Goal: Task Accomplishment & Management: Manage account settings

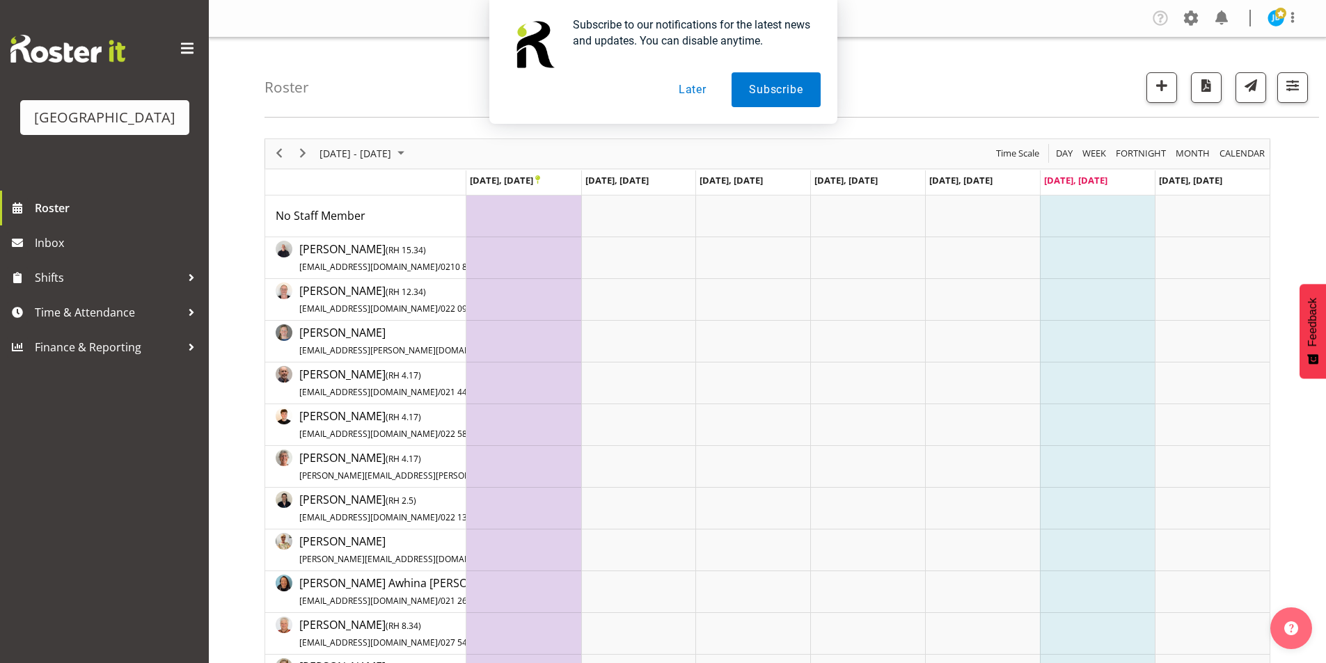
click at [695, 93] on button "Later" at bounding box center [692, 89] width 63 height 35
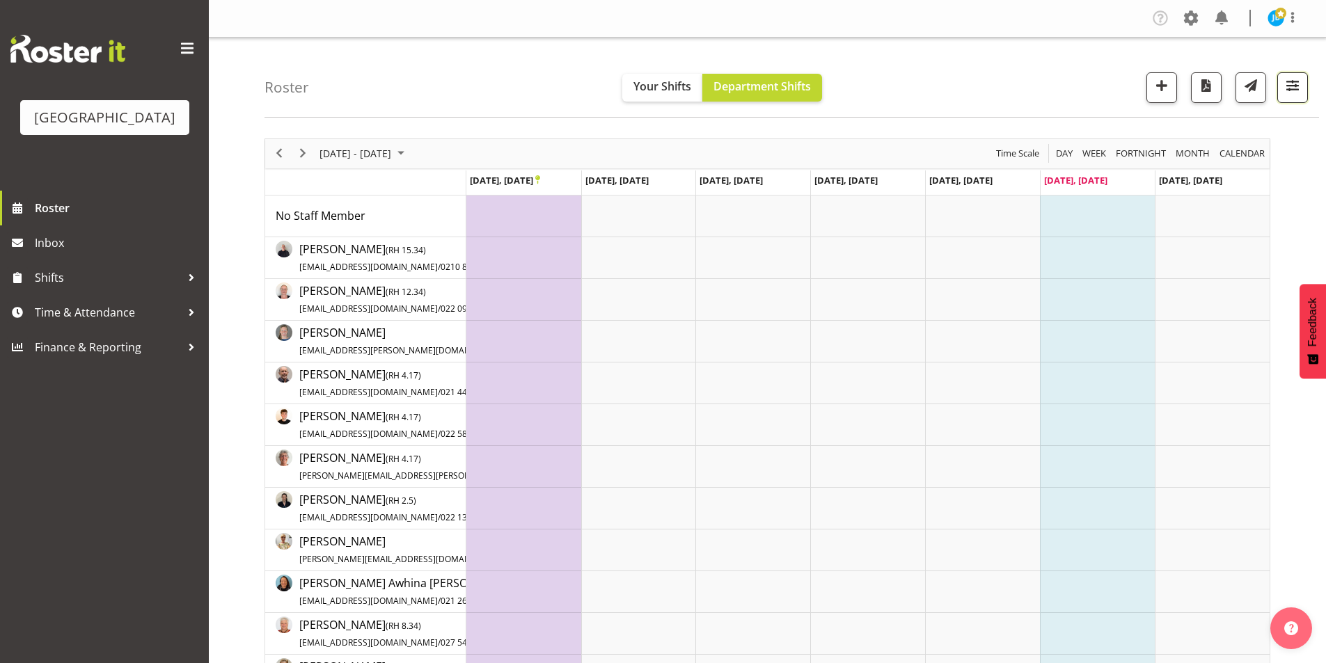
click at [1291, 93] on span "button" at bounding box center [1293, 86] width 18 height 18
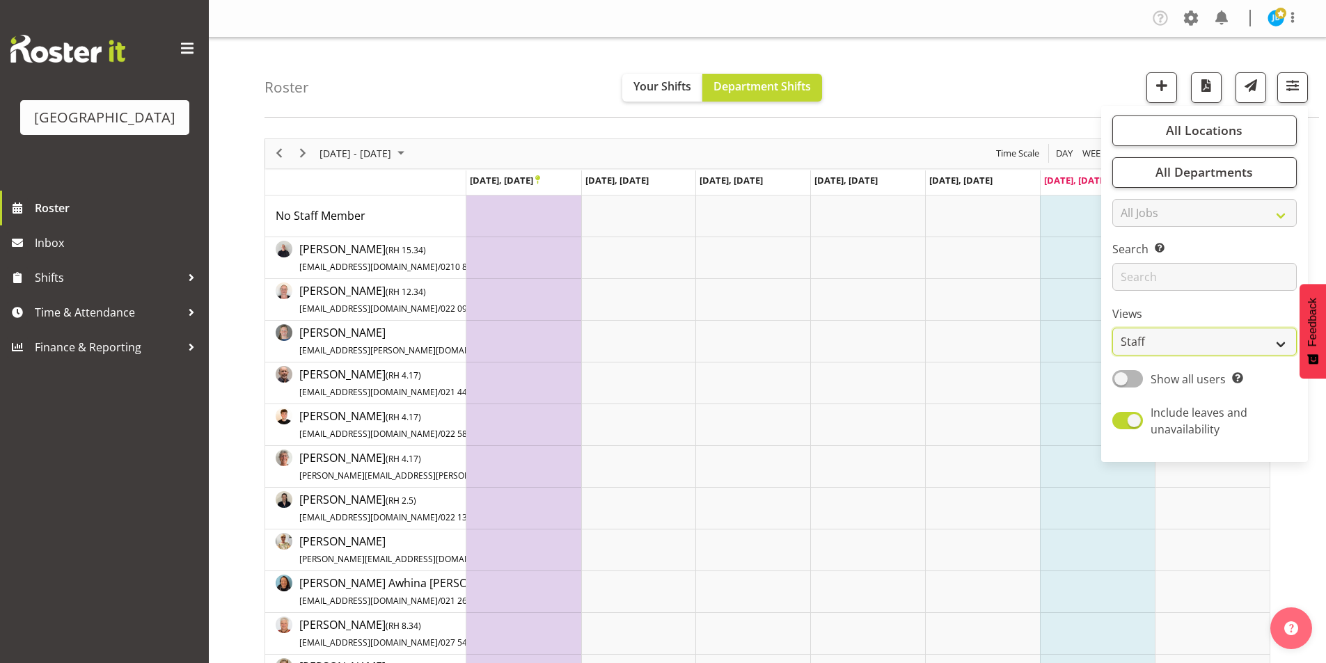
click at [1186, 342] on select "Staff Role Shift - Horizontal Shift - Vertical Staff - Location" at bounding box center [1204, 342] width 184 height 28
click at [1113, 328] on select "Staff Role Shift - Horizontal Shift - Vertical Staff - Location" at bounding box center [1204, 342] width 184 height 28
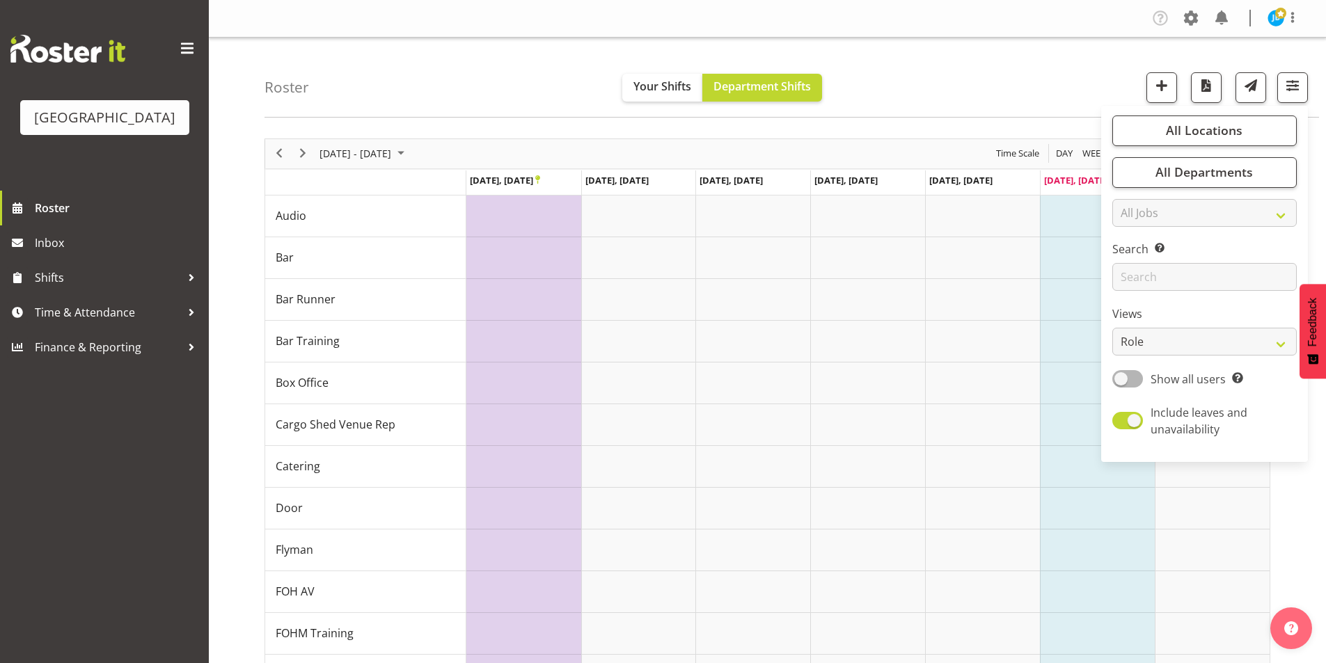
click at [986, 96] on div "Roster Your Shifts Department Shifts All Locations [GEOGRAPHIC_DATA] Cargo Shed…" at bounding box center [792, 78] width 1055 height 80
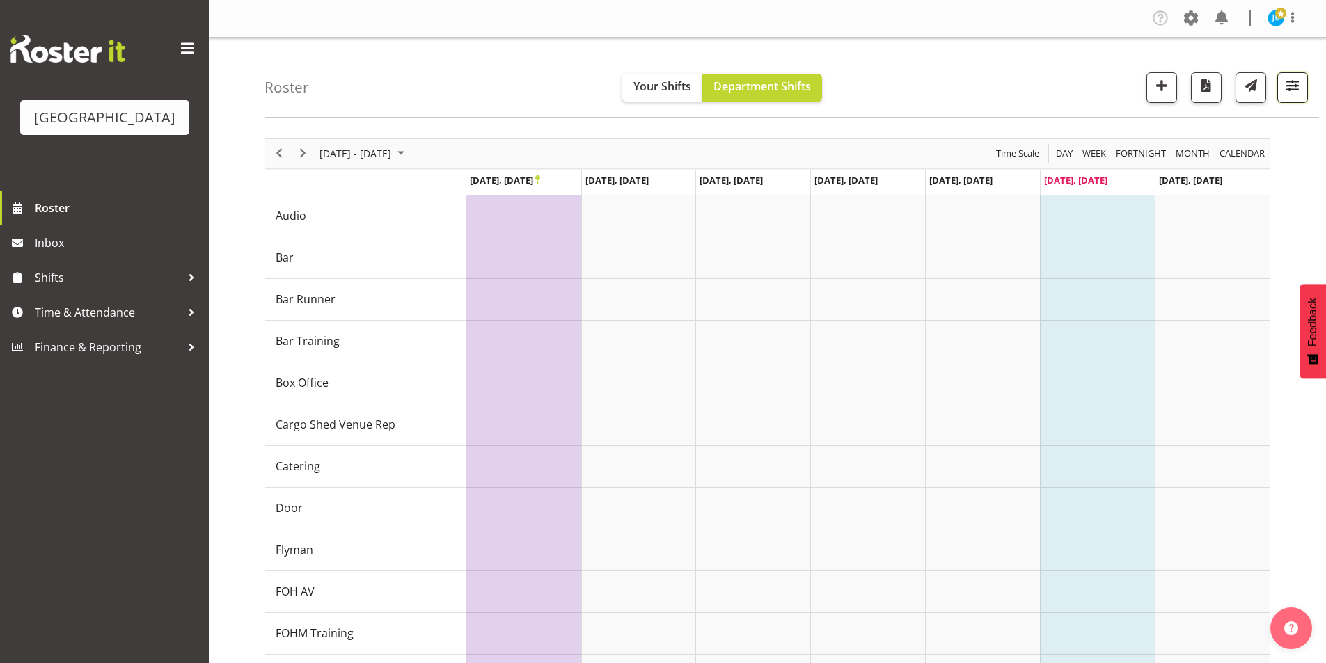
click at [1301, 82] on span "button" at bounding box center [1293, 86] width 18 height 18
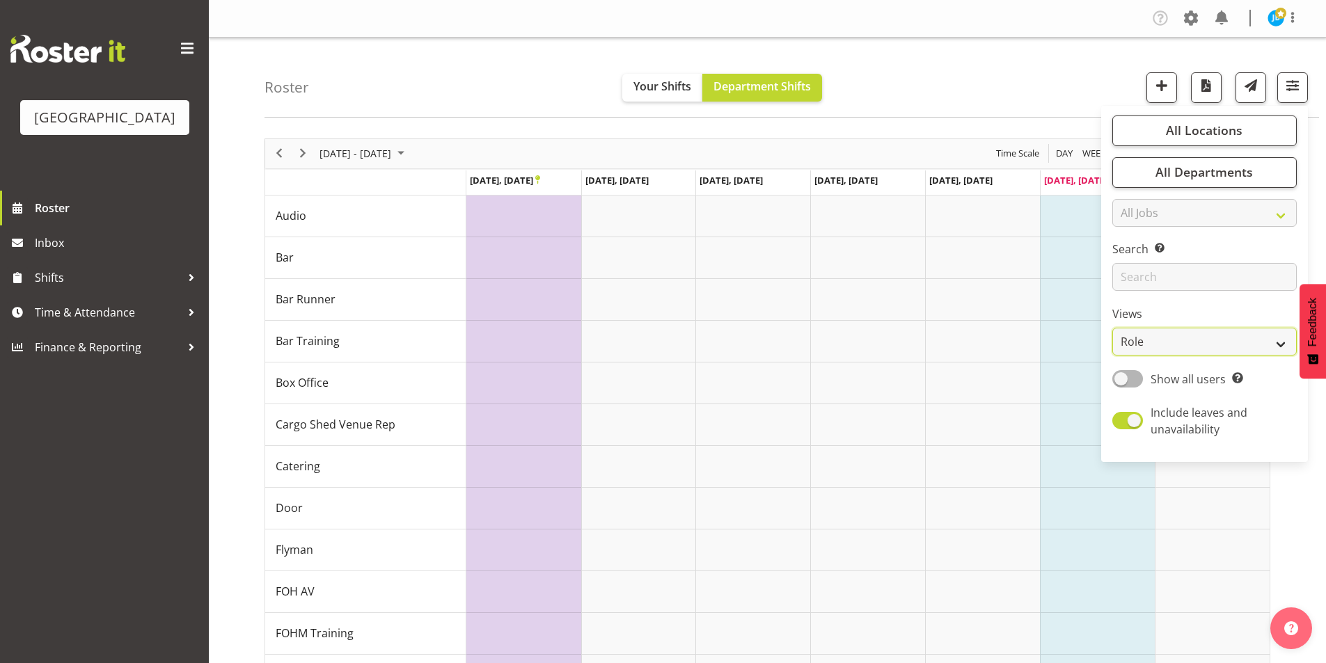
click at [1166, 344] on select "Staff Role Shift - Horizontal Shift - Vertical Staff - Location" at bounding box center [1204, 342] width 184 height 28
select select "staff"
click at [1113, 328] on select "Staff Role Shift - Horizontal Shift - Vertical Staff - Location" at bounding box center [1204, 342] width 184 height 28
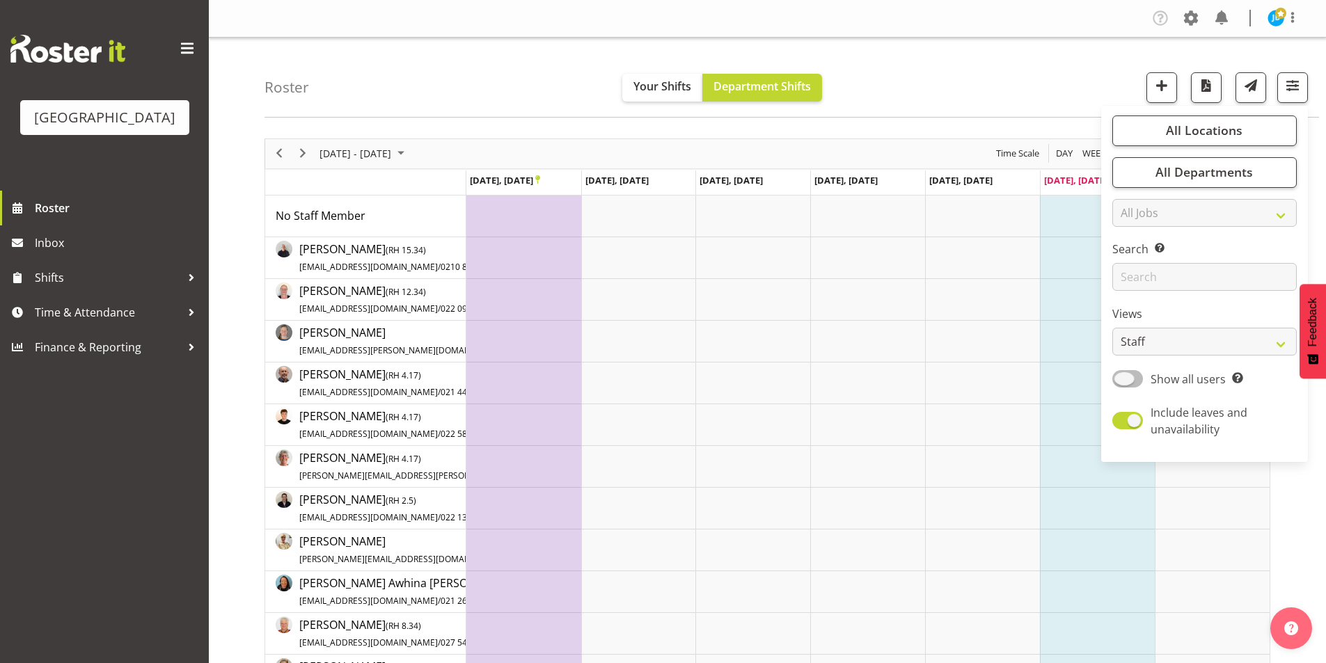
click at [1121, 377] on span at bounding box center [1127, 378] width 31 height 17
click at [1121, 377] on input "Show all users Show only rostered employees" at bounding box center [1116, 379] width 9 height 9
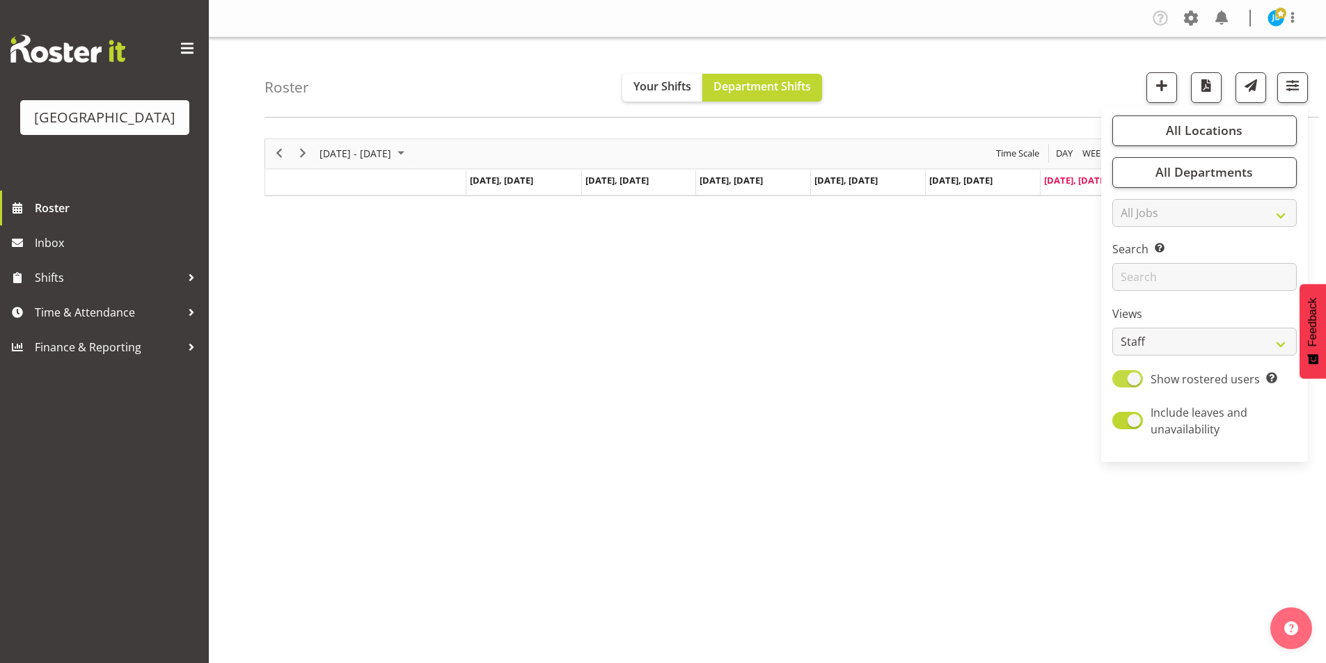
click at [1131, 381] on span at bounding box center [1127, 378] width 31 height 17
click at [1121, 381] on input "Show rostered users Show only rostered employees" at bounding box center [1116, 379] width 9 height 9
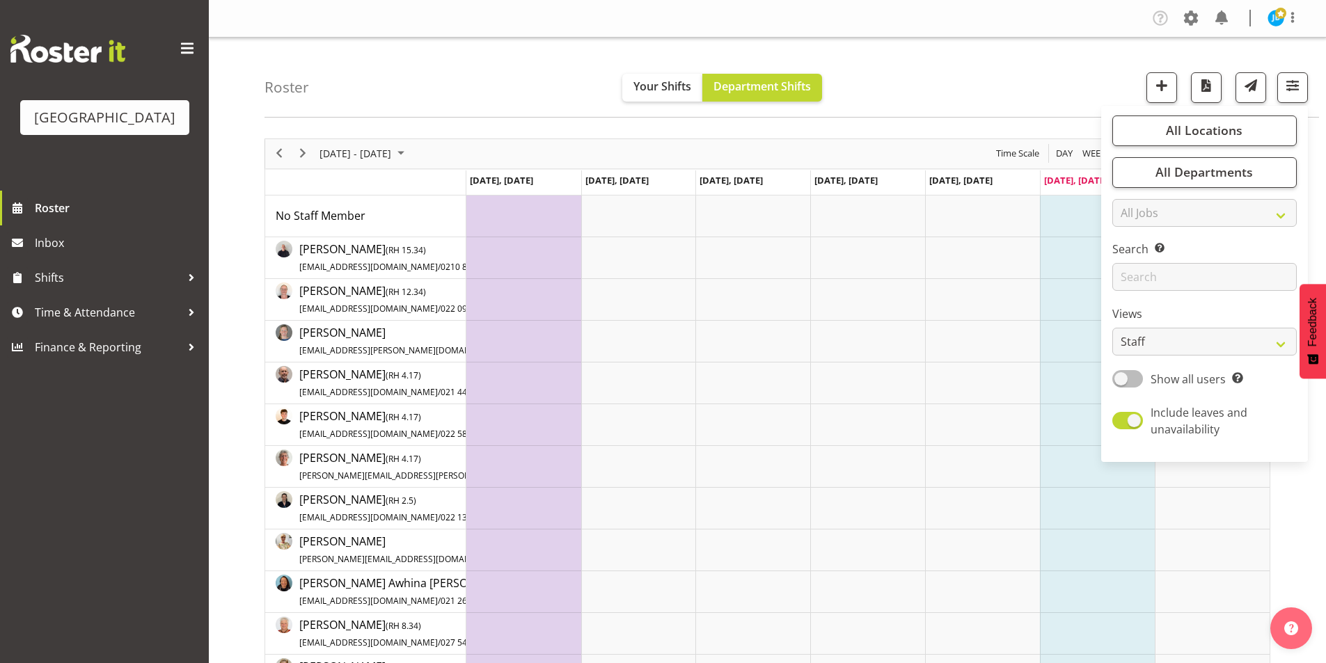
click at [1117, 378] on span at bounding box center [1127, 378] width 31 height 17
click at [1117, 378] on input "Show all users Show only rostered employees" at bounding box center [1116, 379] width 9 height 9
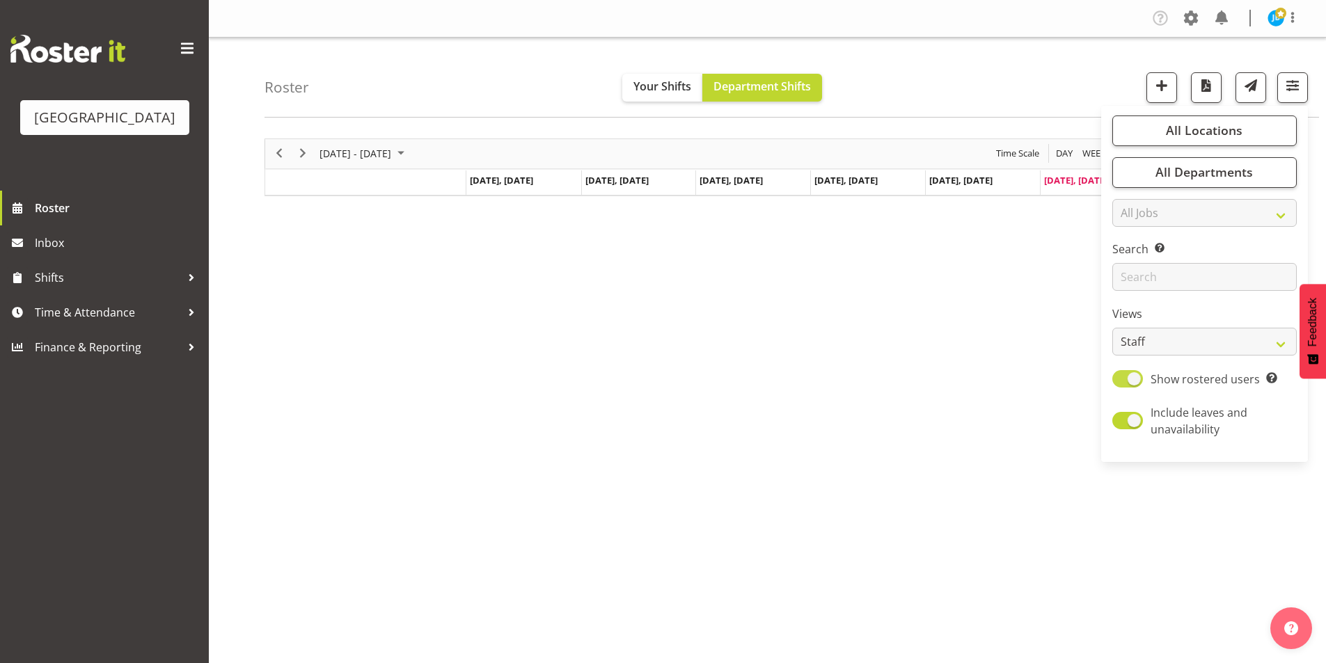
click at [1134, 375] on span at bounding box center [1127, 378] width 31 height 17
click at [1121, 375] on input "Show rostered users Show only rostered employees" at bounding box center [1116, 379] width 9 height 9
checkbox input "false"
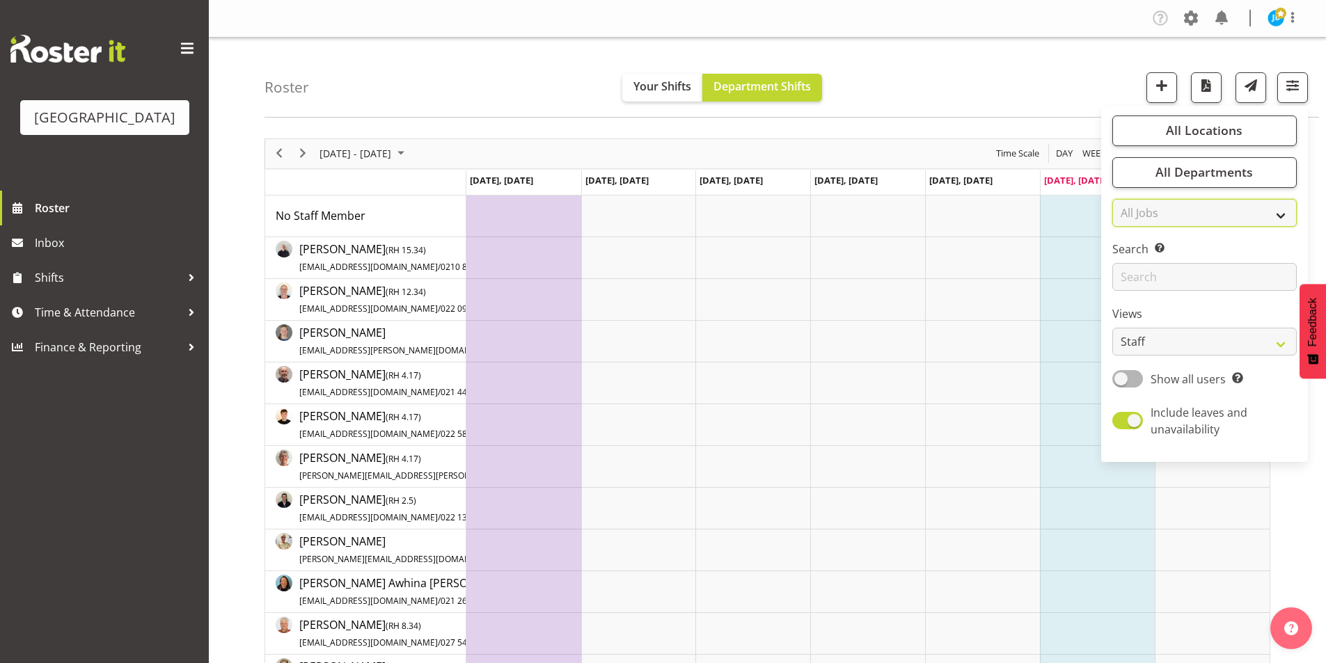
click at [1163, 217] on select "All Jobs All Jobs" at bounding box center [1204, 213] width 184 height 28
select select "null"
click at [1113, 199] on select "All Jobs All Jobs" at bounding box center [1204, 213] width 184 height 28
click at [1211, 177] on span "All Departments" at bounding box center [1204, 172] width 97 height 17
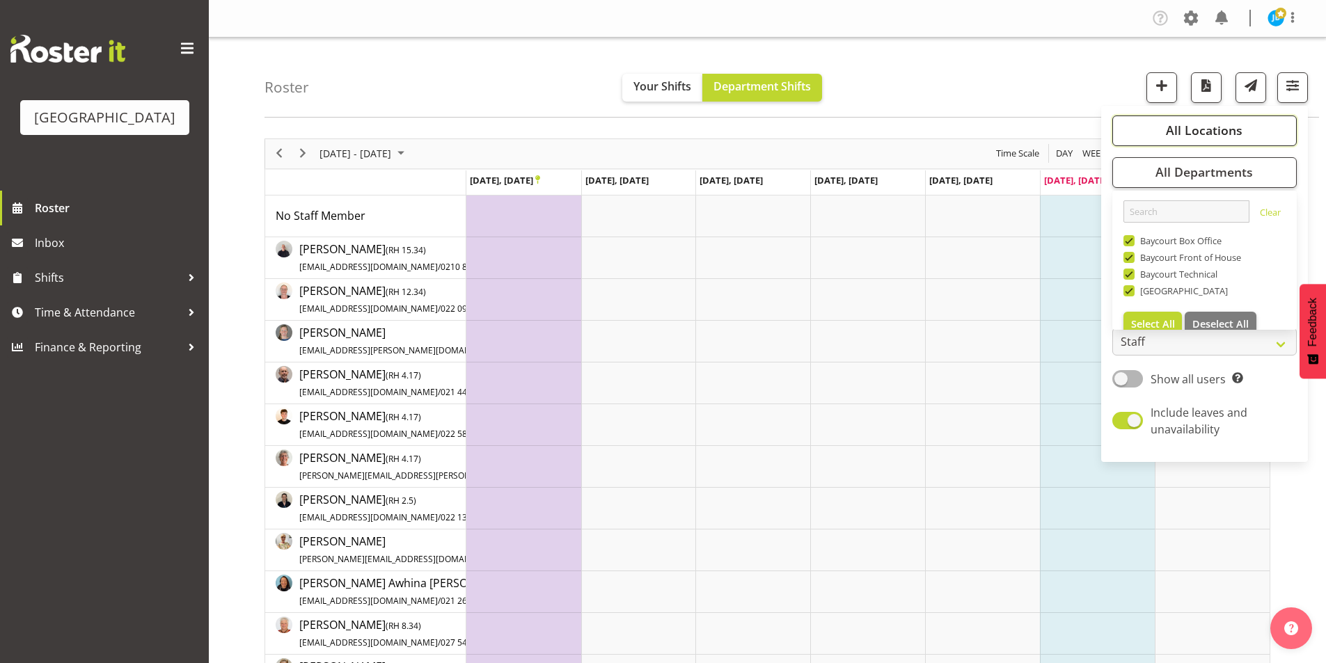
click at [1210, 120] on button "All Locations" at bounding box center [1204, 131] width 184 height 31
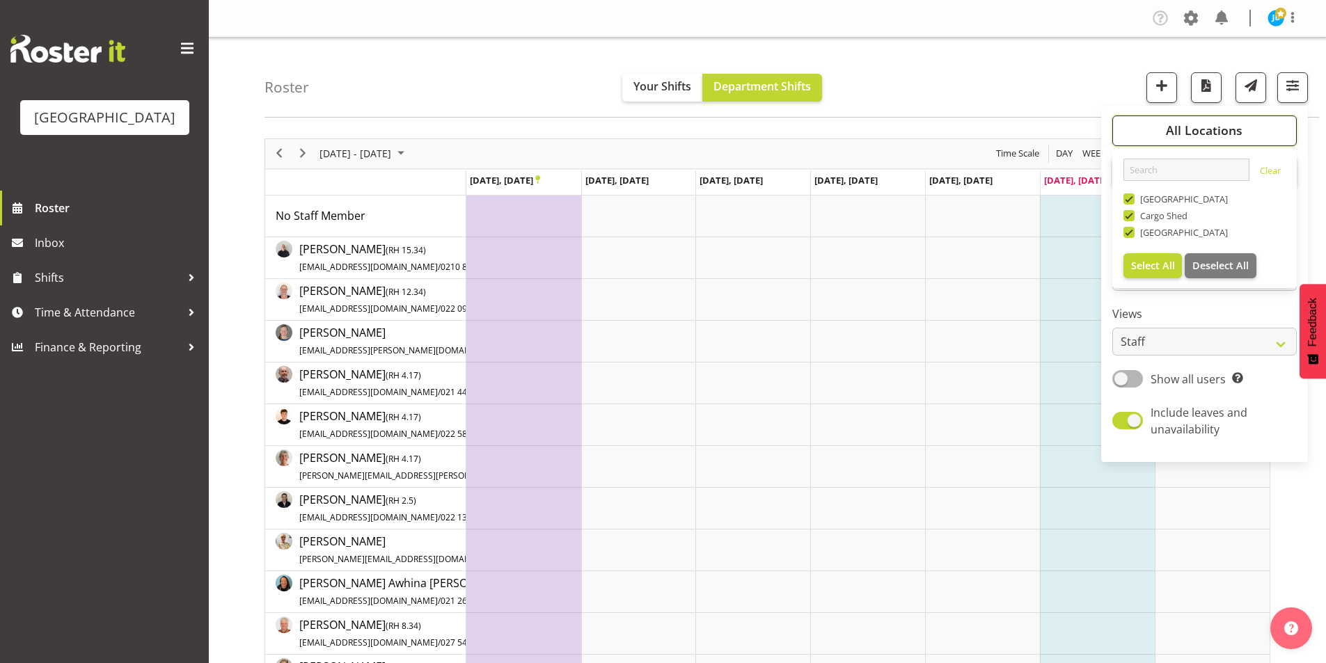
click at [1209, 127] on span "All Locations" at bounding box center [1204, 130] width 77 height 17
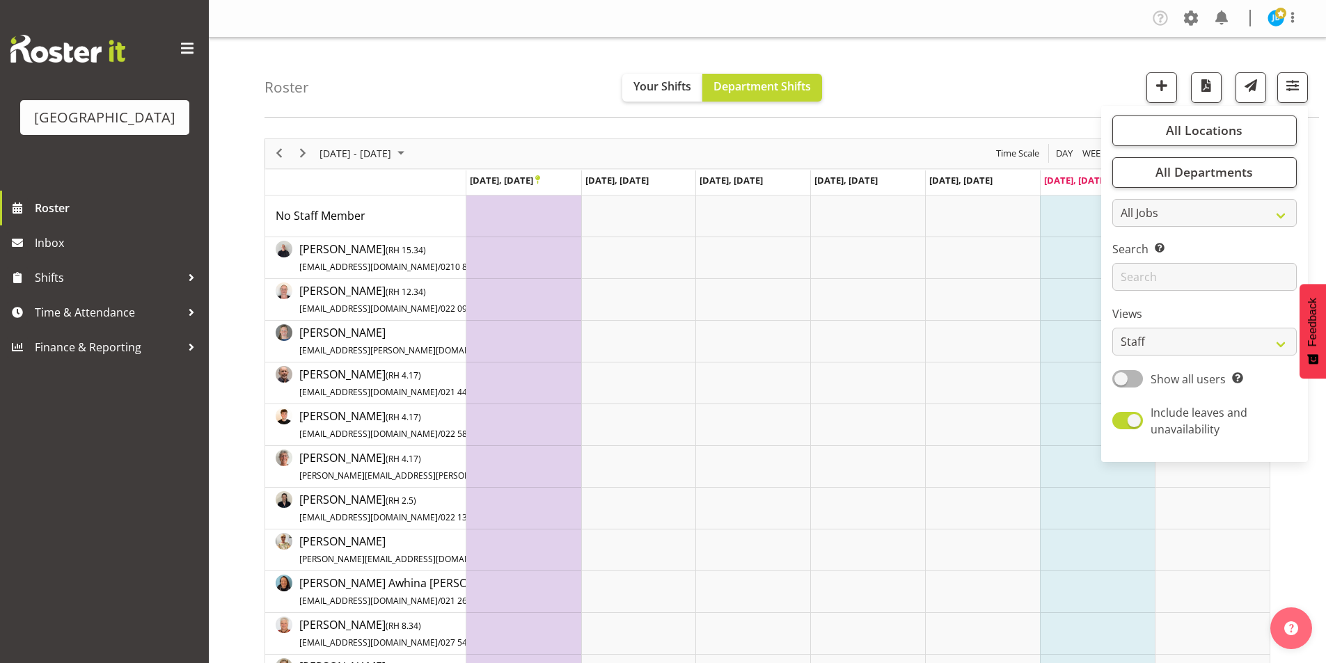
click at [970, 104] on div "Roster Your Shifts Department Shifts All Locations [GEOGRAPHIC_DATA] Cargo Shed…" at bounding box center [792, 78] width 1055 height 80
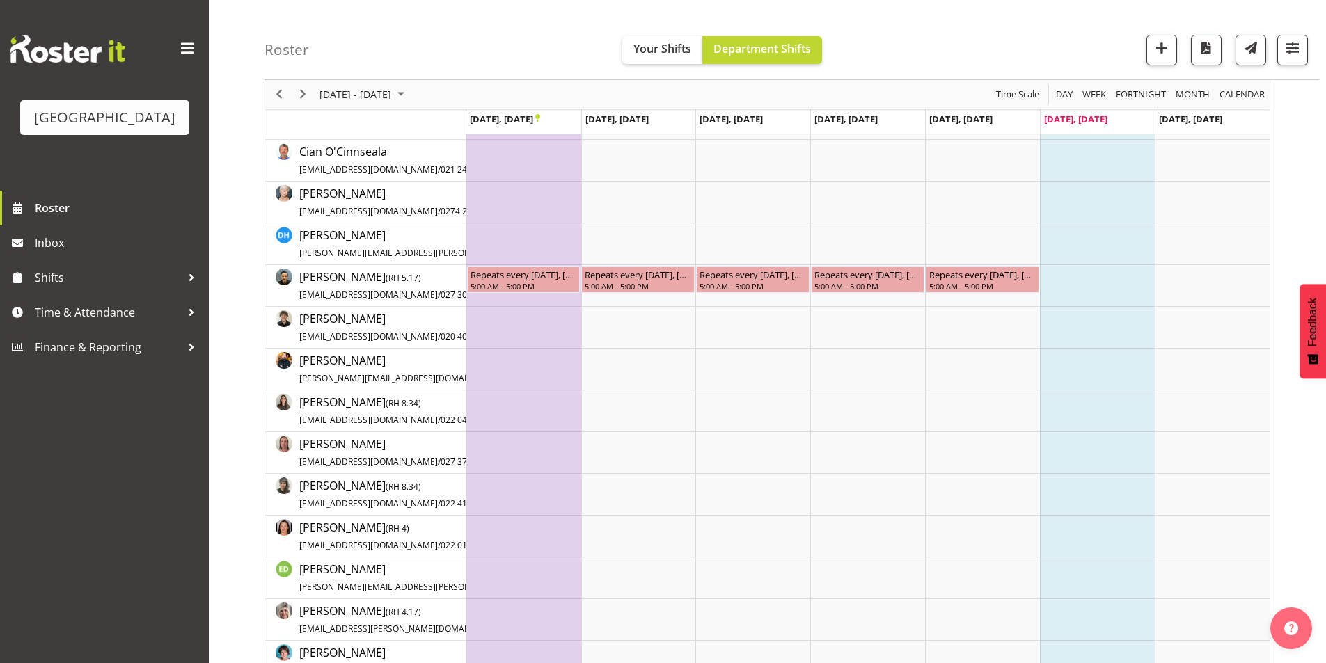
scroll to position [696, 0]
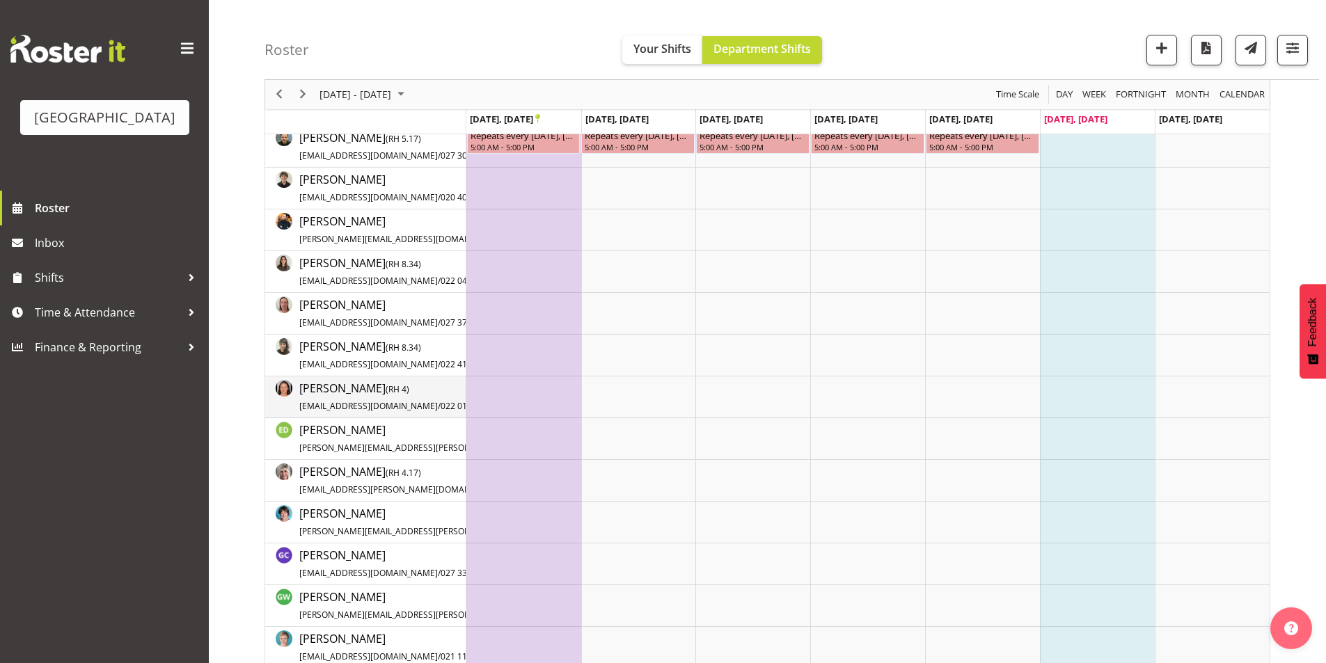
click at [285, 392] on img "Elea Hargreaves resource" at bounding box center [284, 388] width 17 height 17
click at [320, 386] on span "[PERSON_NAME] ( RH 4 ) [EMAIL_ADDRESS][DOMAIN_NAME] / 022 010 7037" at bounding box center [396, 397] width 194 height 32
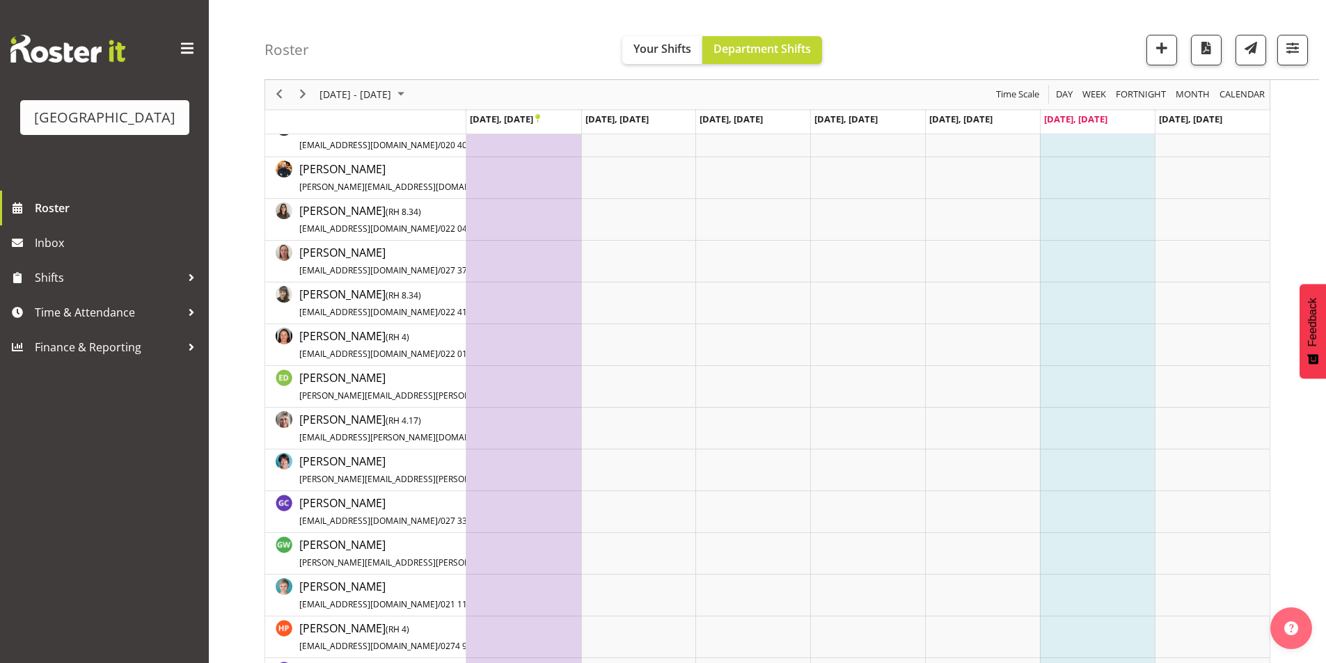
scroll to position [835, 0]
